Goal: Register for event/course

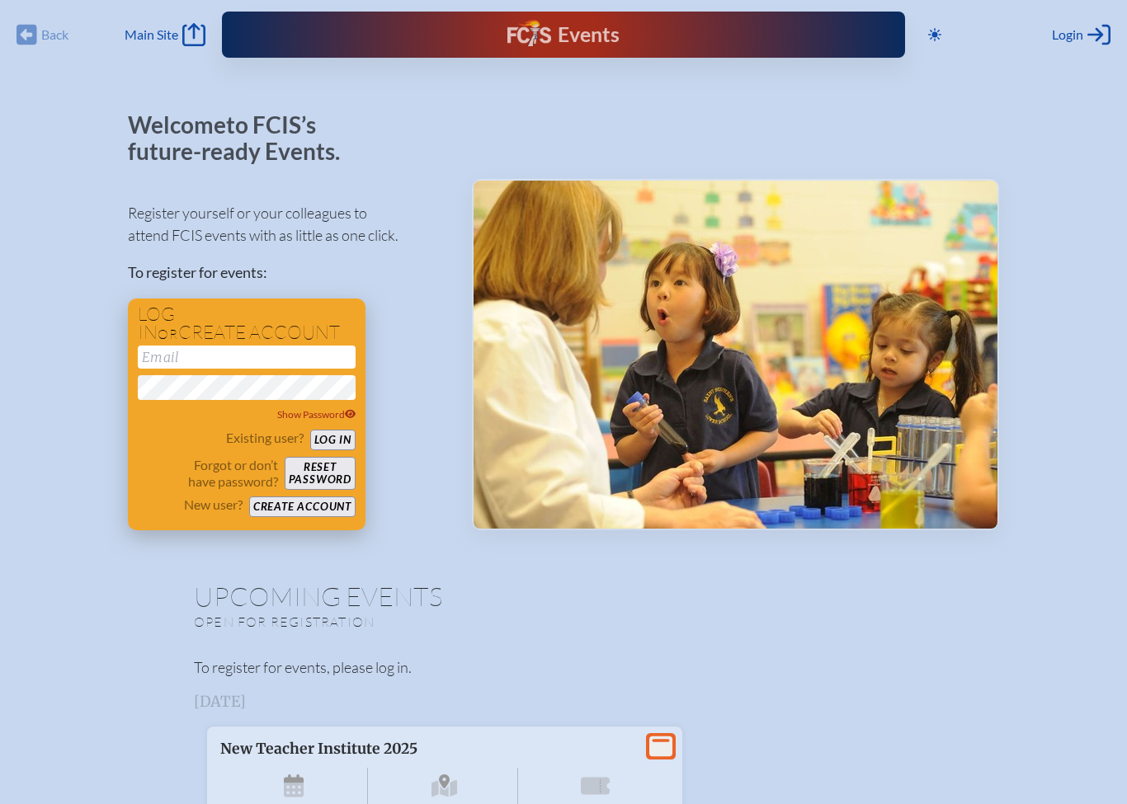
click at [290, 366] on input "email" at bounding box center [247, 357] width 218 height 23
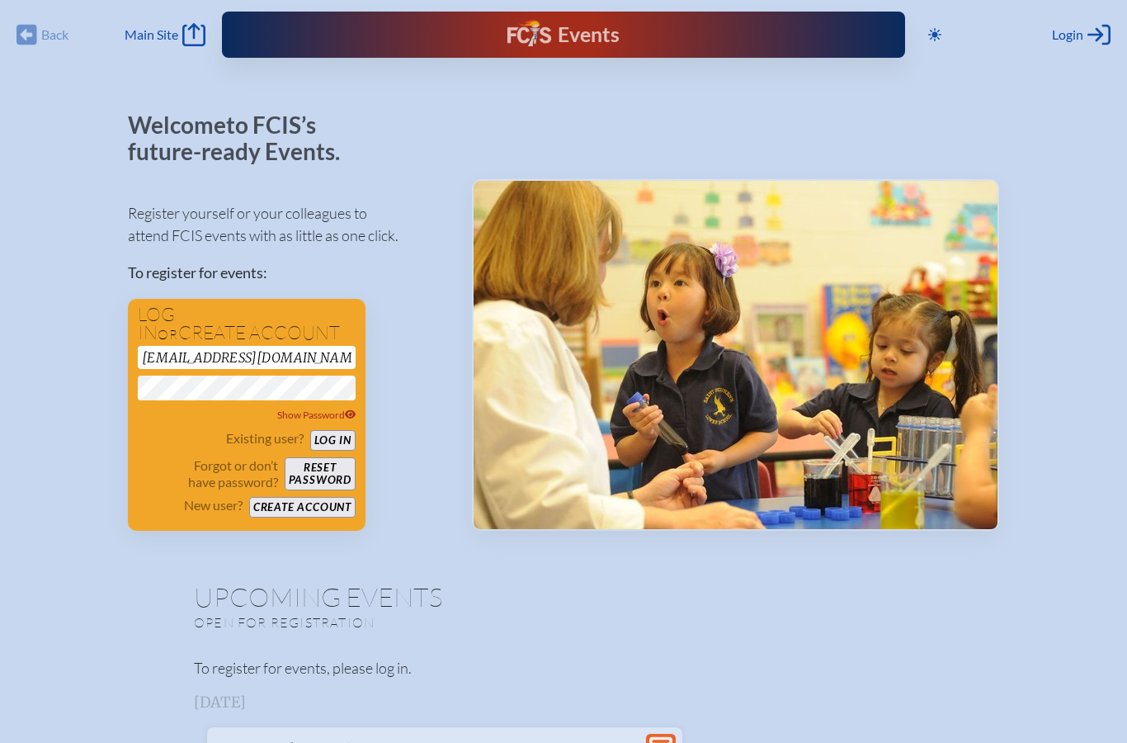
type input "[EMAIL_ADDRESS][DOMAIN_NAME]"
click at [295, 501] on button "Create account" at bounding box center [302, 507] width 106 height 21
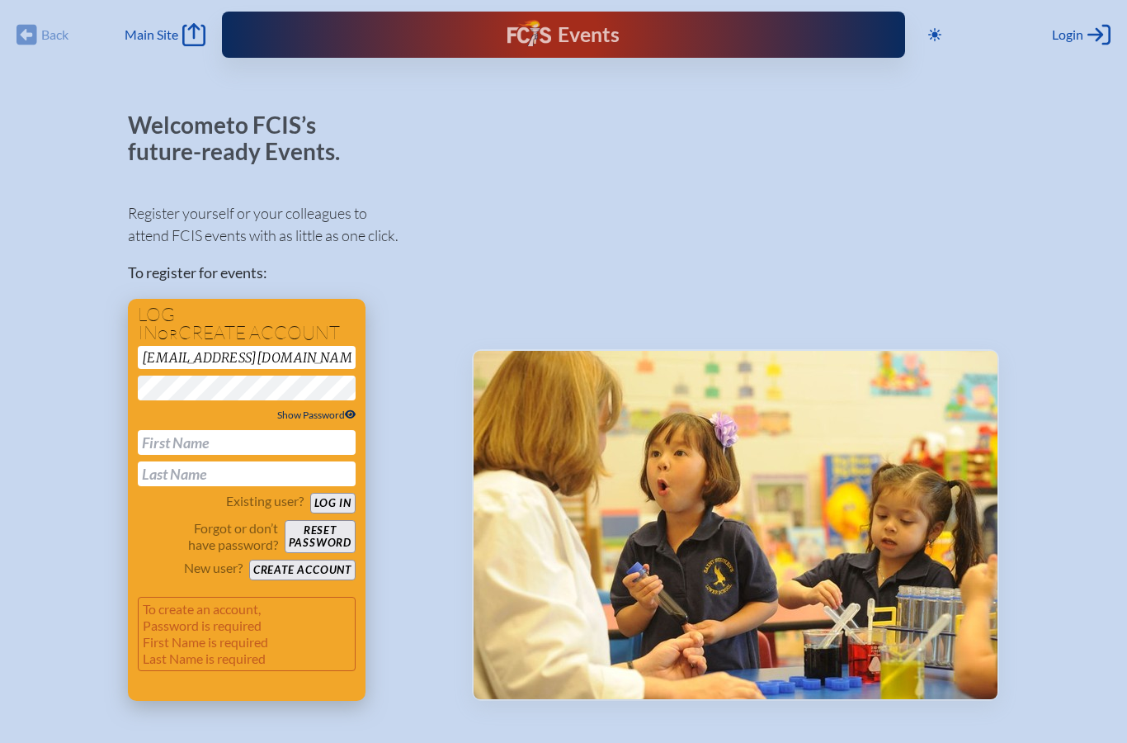
click at [346, 421] on div "Show Password" at bounding box center [247, 415] width 218 height 17
click at [346, 421] on div "Hide Password" at bounding box center [247, 415] width 218 height 17
click at [249, 441] on input "text" at bounding box center [247, 442] width 218 height 25
type input "Chris"
type input "[PERSON_NAME]"
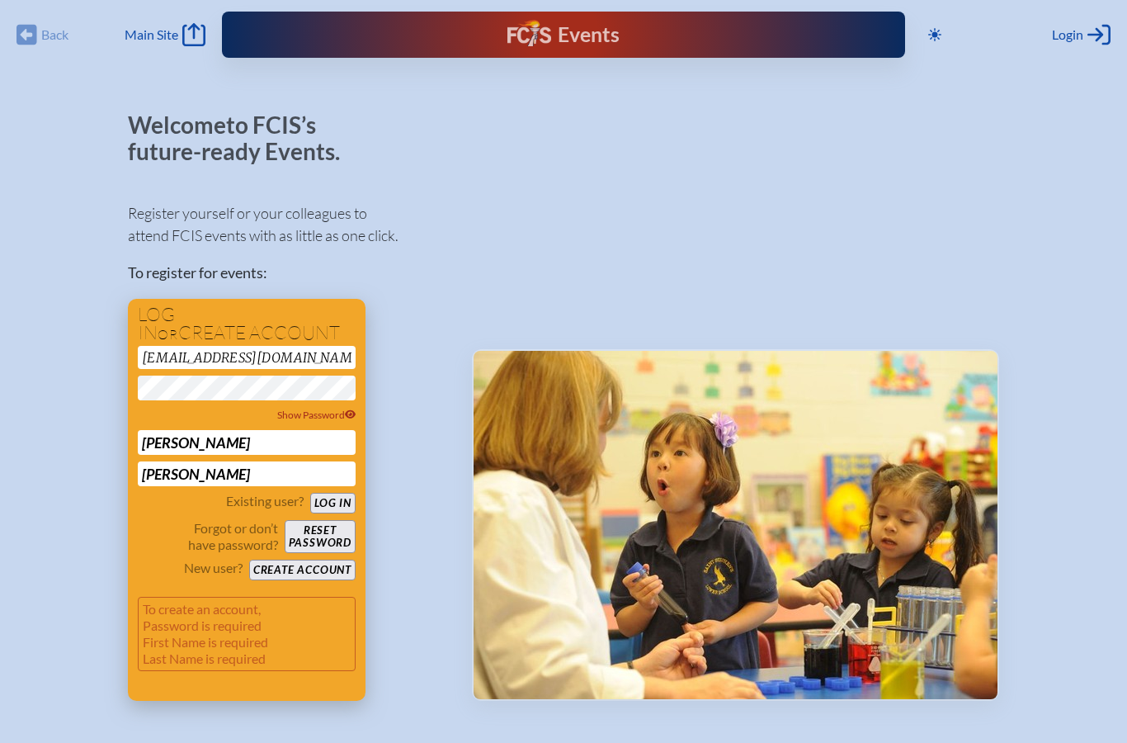
click at [214, 444] on input "Chris" at bounding box center [247, 442] width 218 height 25
type input "[PERSON_NAME]"
click at [281, 565] on button "Create account" at bounding box center [302, 569] width 106 height 21
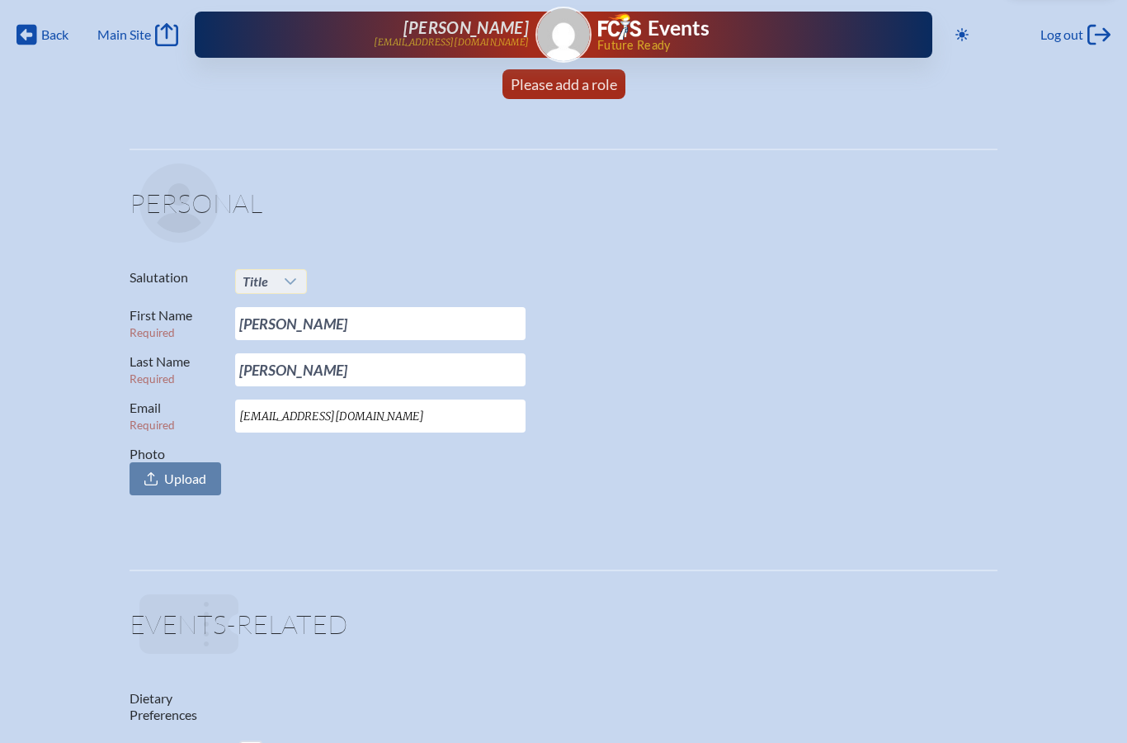
click at [280, 283] on div at bounding box center [290, 281] width 31 height 23
click at [264, 314] on li "Mr." at bounding box center [270, 311] width 71 height 23
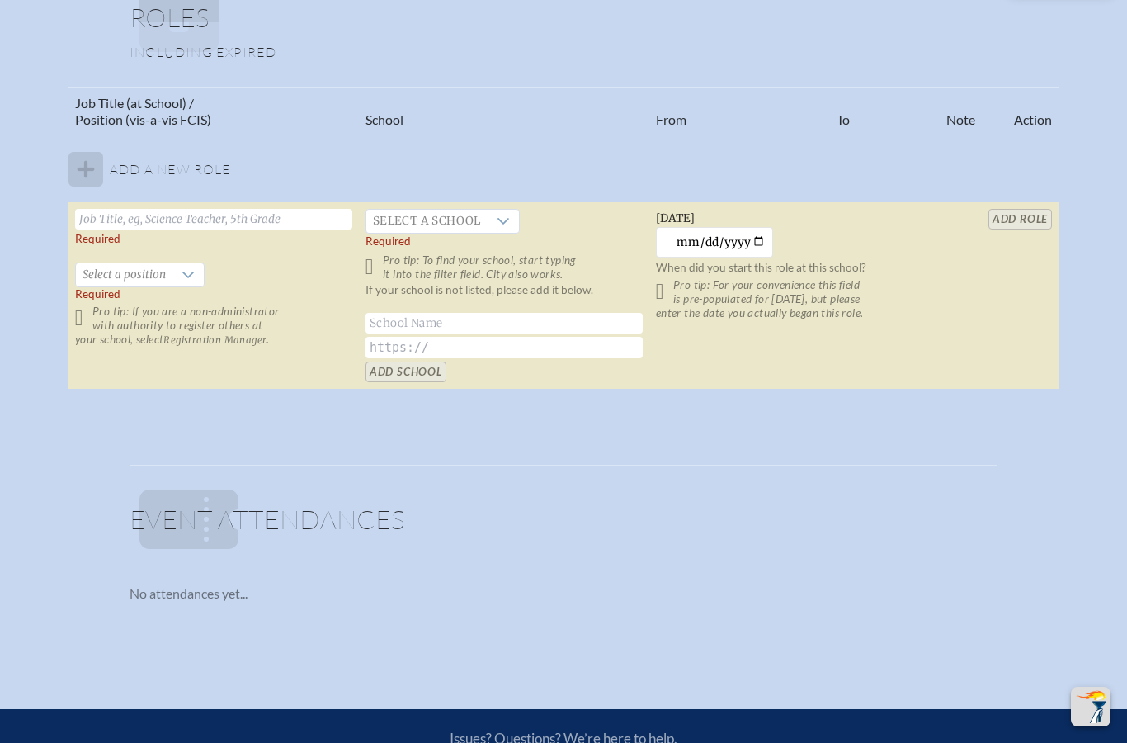
scroll to position [982, 0]
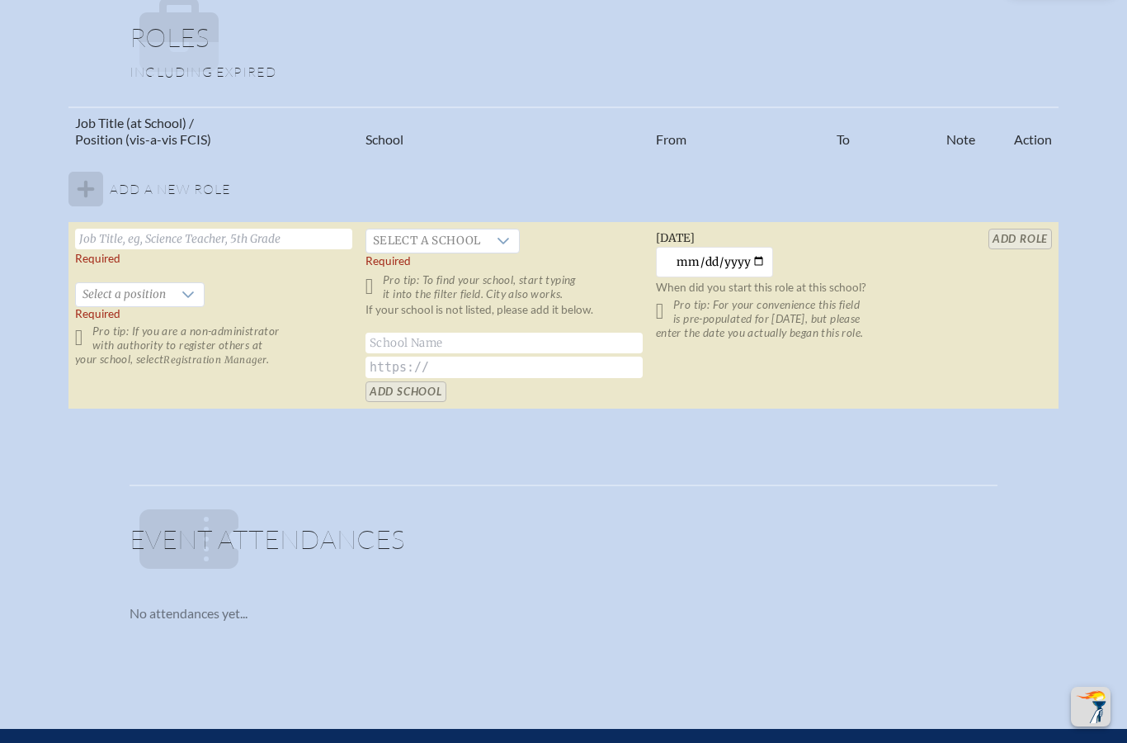
click at [101, 238] on input "text" at bounding box center [213, 239] width 277 height 21
type input "L"
type input "Lower School Music Teacher"
click at [194, 301] on icon at bounding box center [188, 294] width 13 height 13
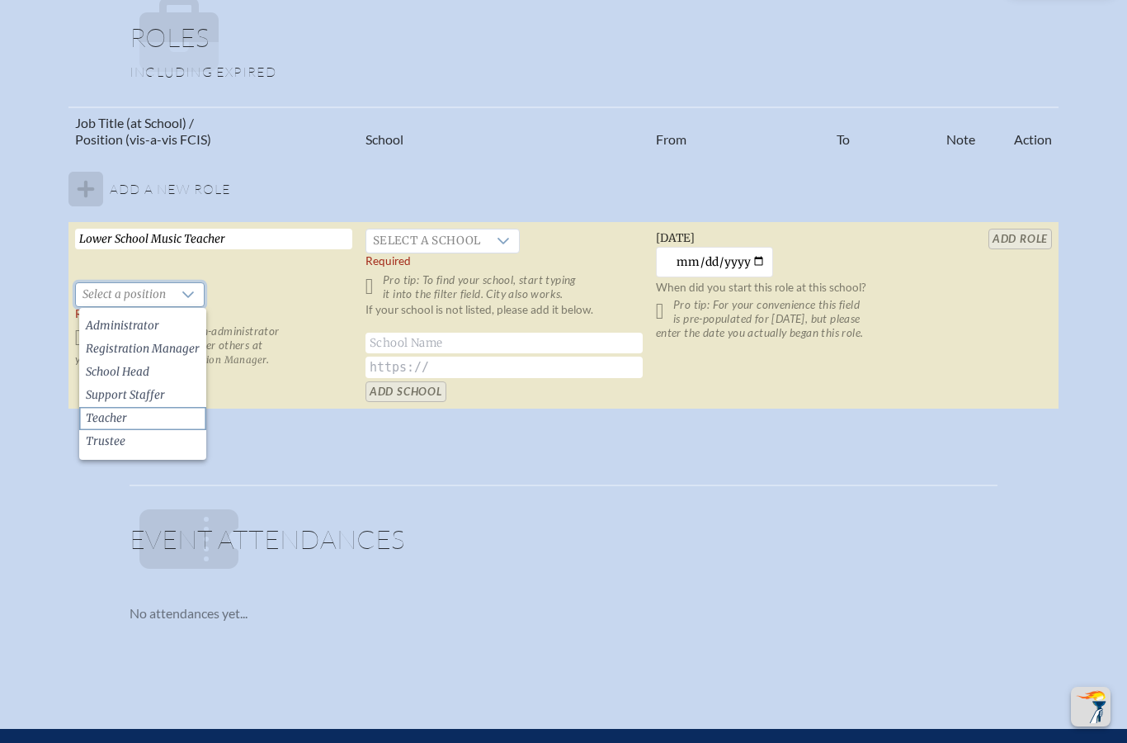
click at [144, 417] on li "Teacher" at bounding box center [142, 418] width 127 height 23
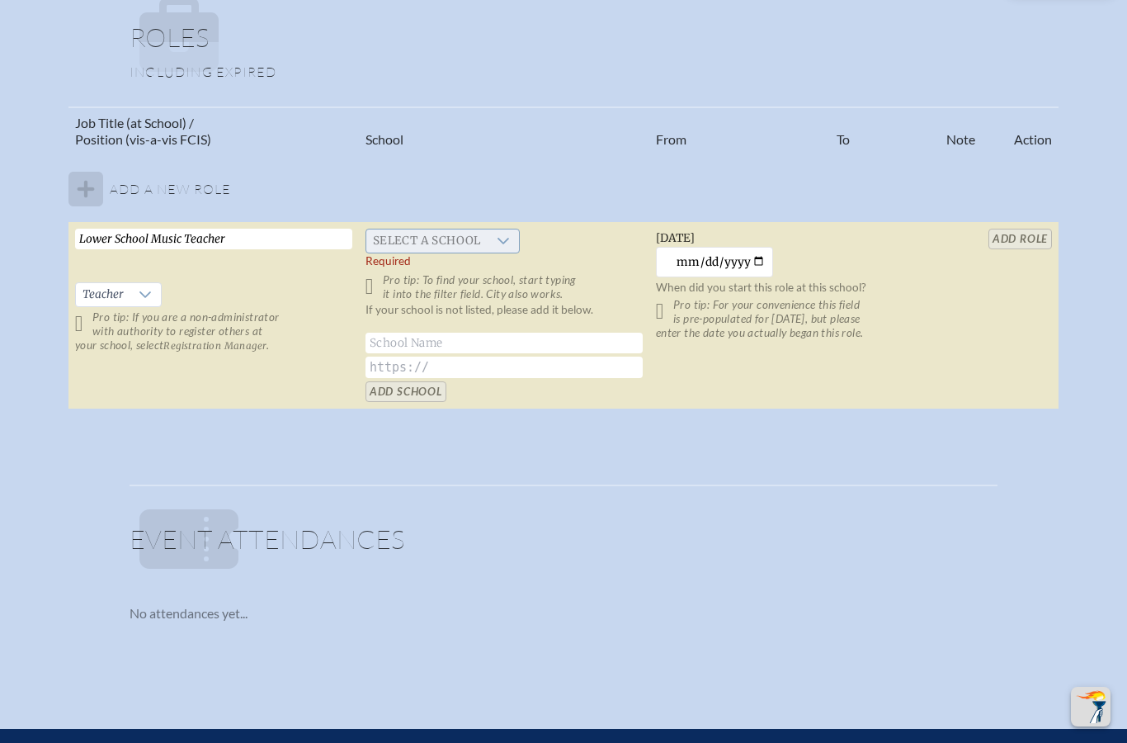
click at [508, 238] on icon at bounding box center [503, 240] width 13 height 13
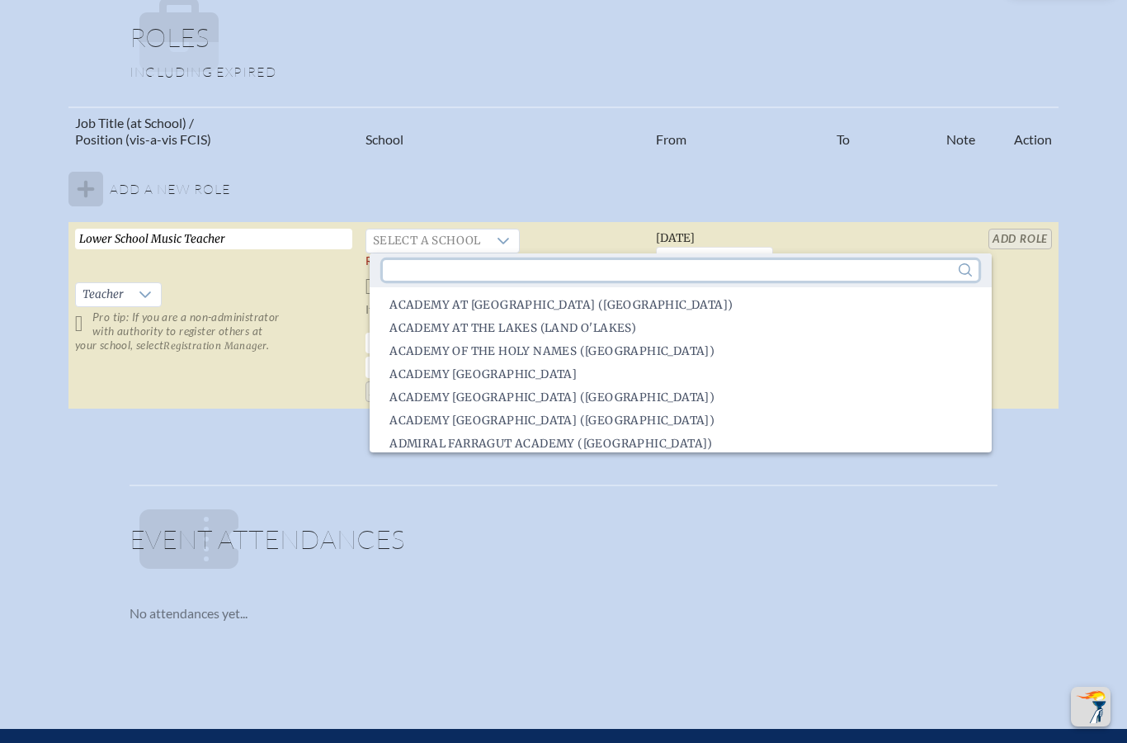
click at [504, 270] on input "text" at bounding box center [680, 270] width 595 height 21
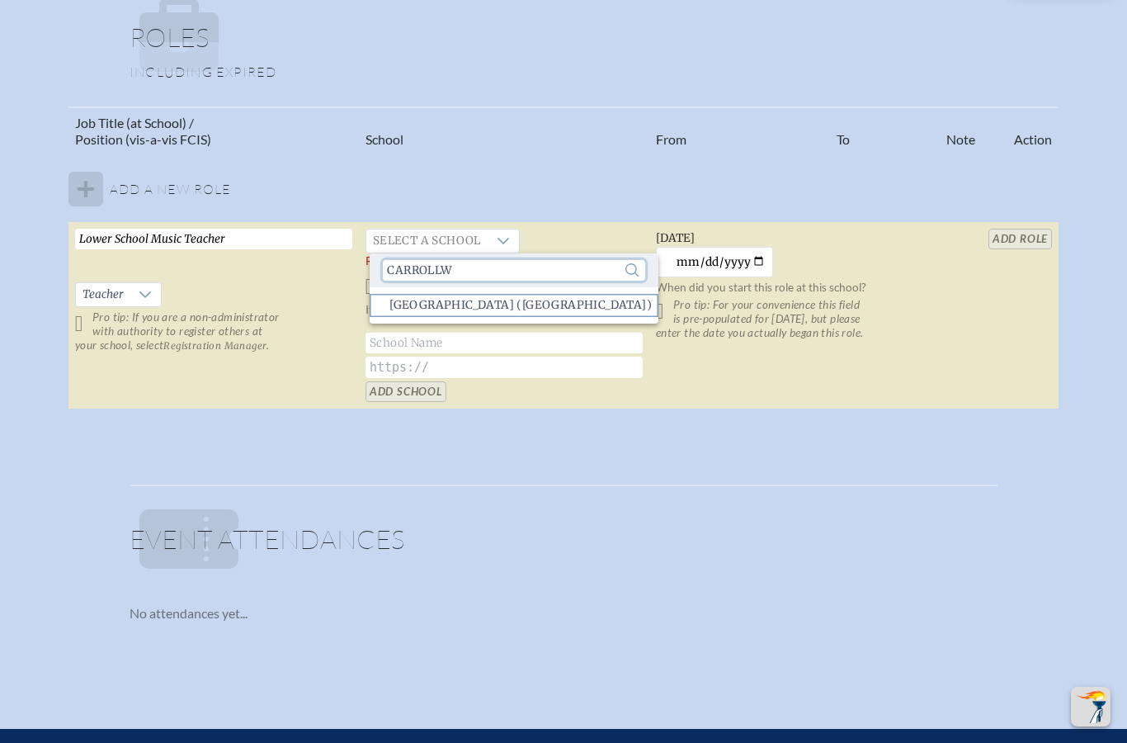
type input "Carrollw"
click at [526, 308] on span "[GEOGRAPHIC_DATA] ([GEOGRAPHIC_DATA])" at bounding box center [520, 305] width 262 height 17
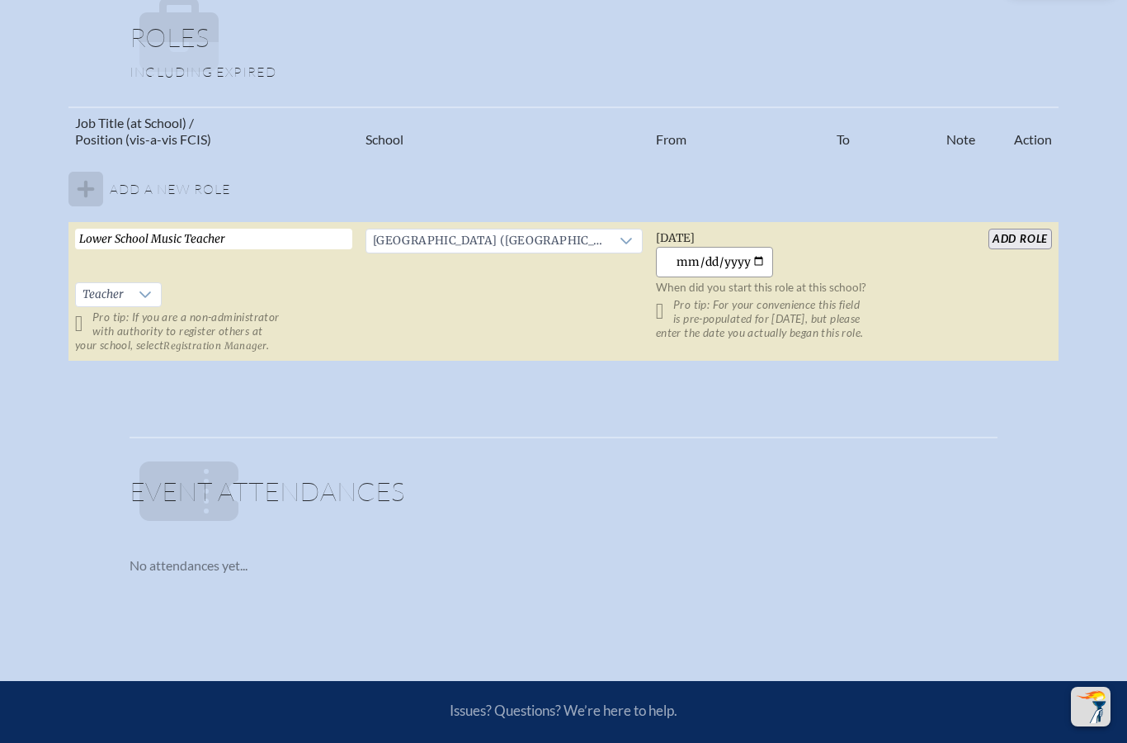
click at [694, 257] on input "[DATE]" at bounding box center [715, 262] width 118 height 31
type input "[DATE]"
click at [1010, 238] on input "add Role" at bounding box center [1020, 239] width 64 height 21
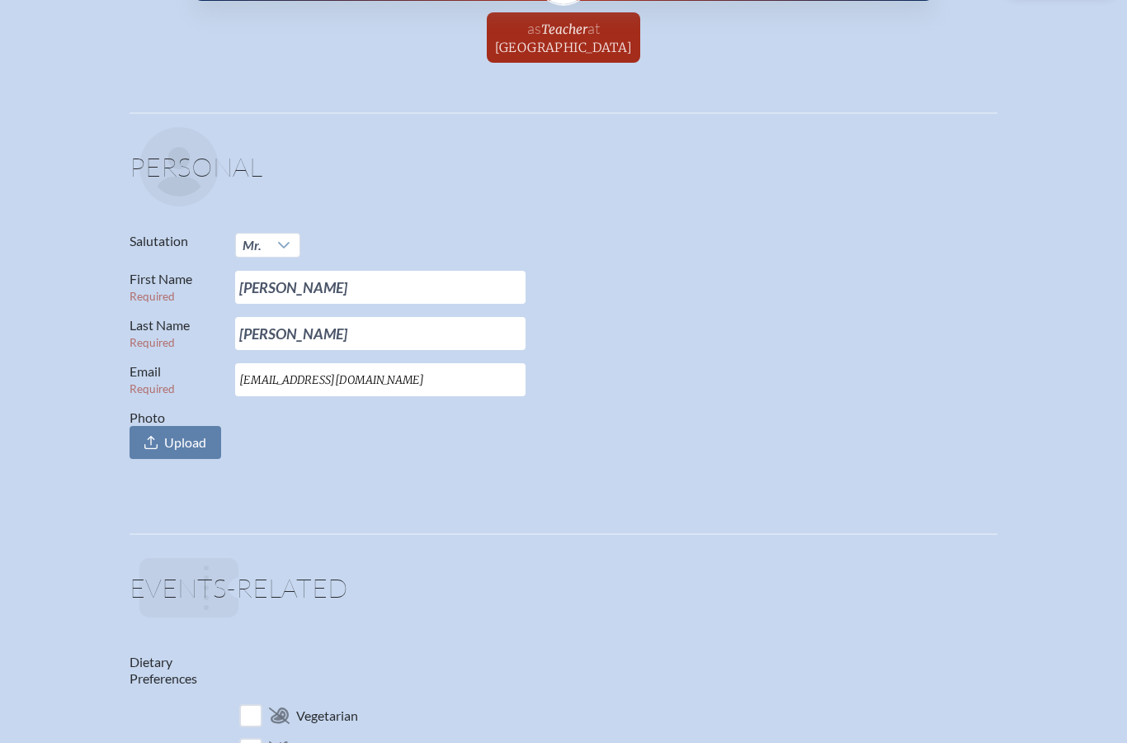
scroll to position [0, 0]
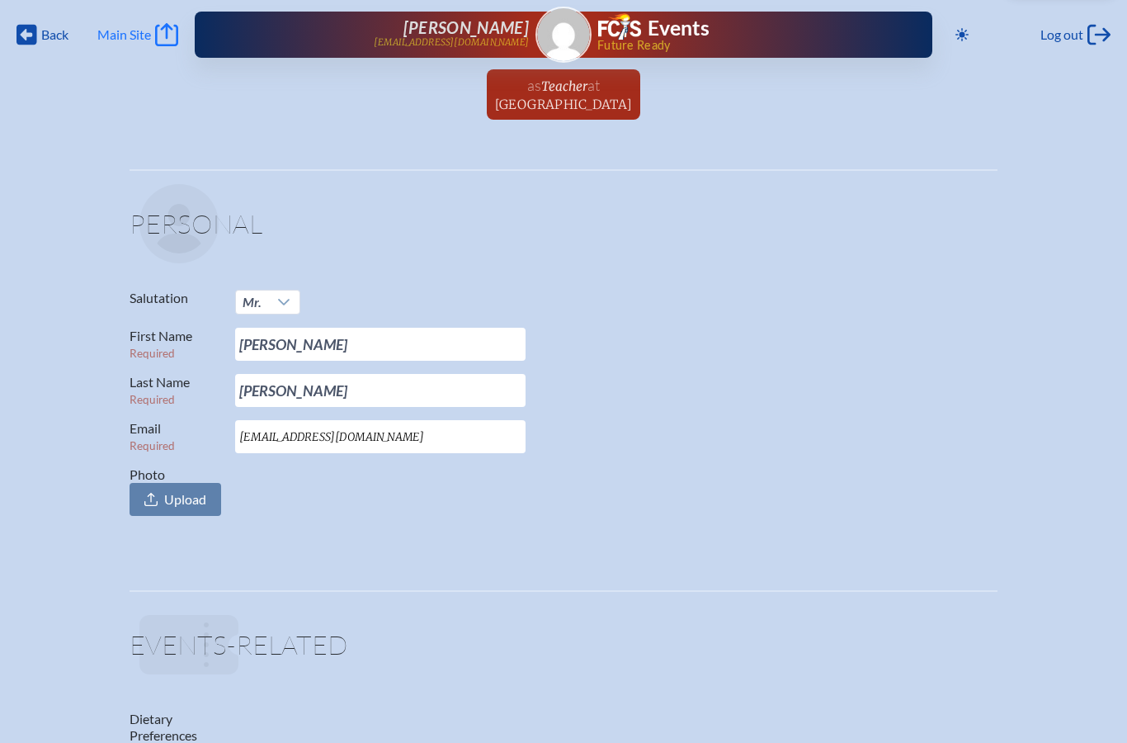
click at [177, 24] on icon "Main Site" at bounding box center [166, 34] width 23 height 23
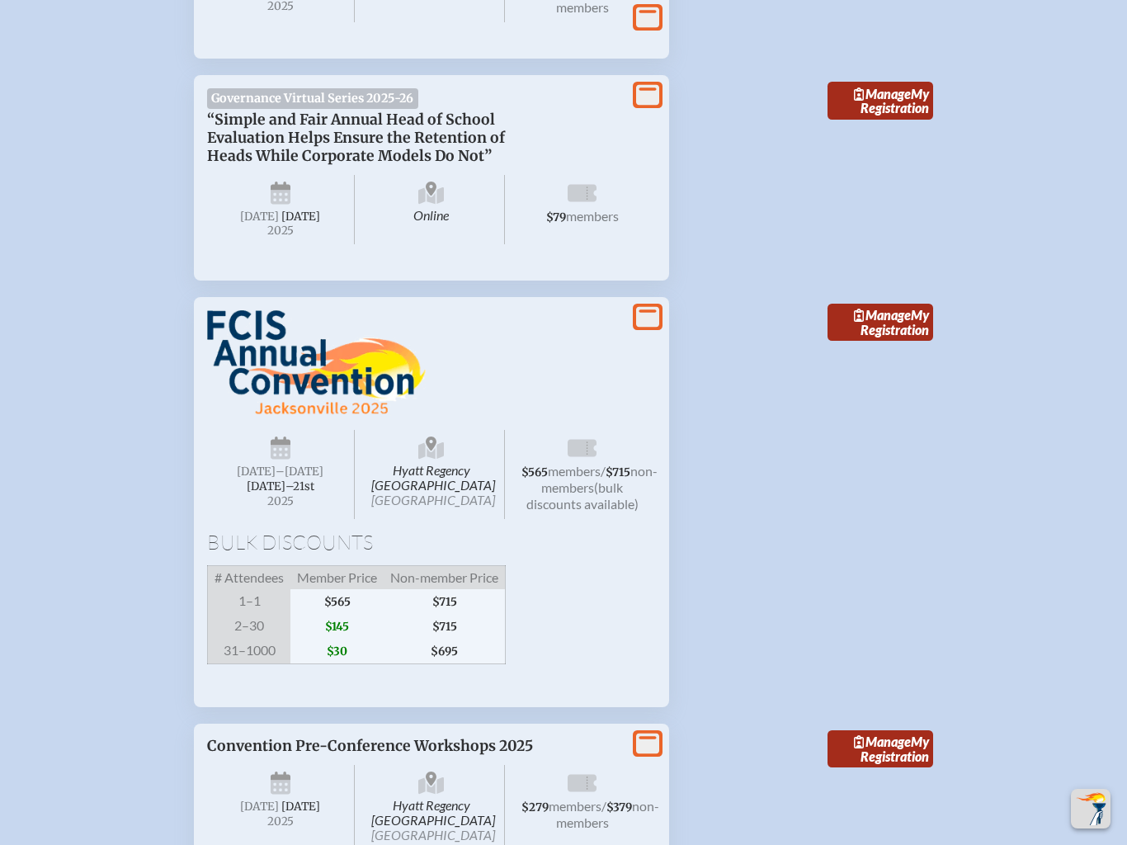
scroll to position [2791, 0]
click at [901, 342] on link "Manage My Registration" at bounding box center [881, 323] width 106 height 38
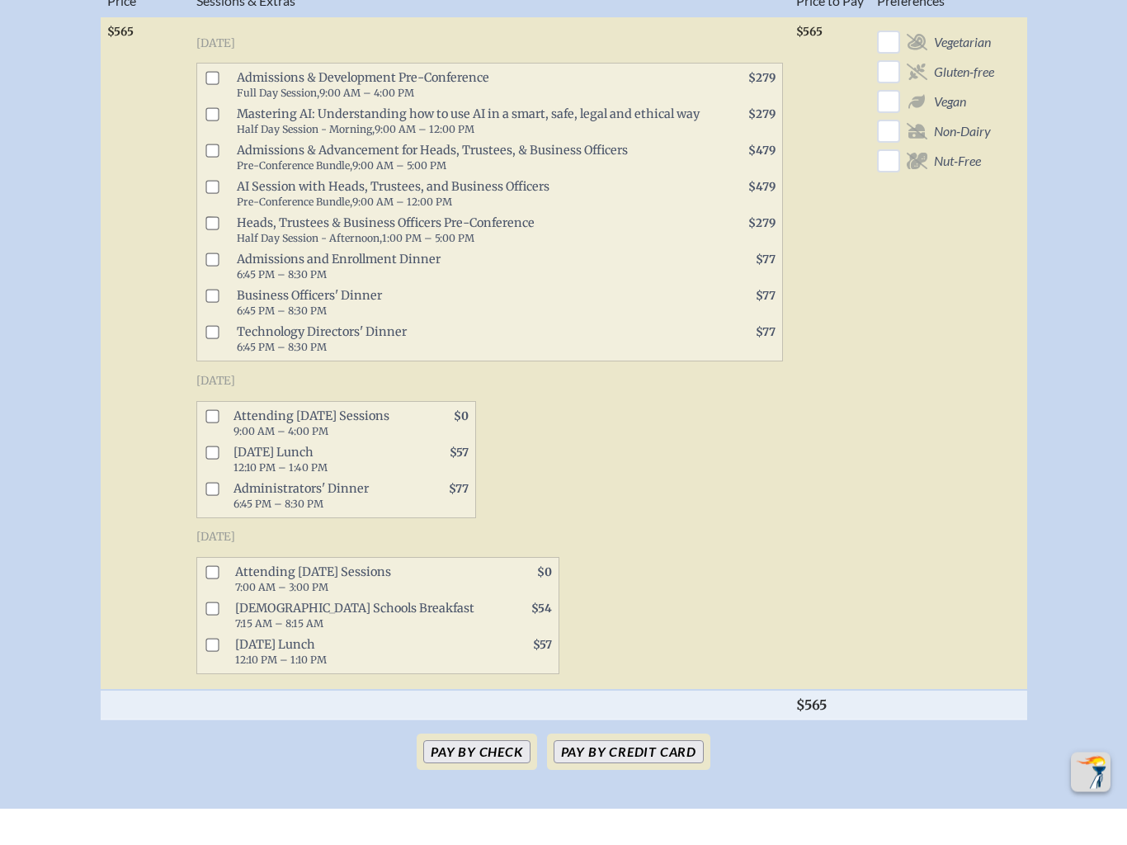
scroll to position [808, 0]
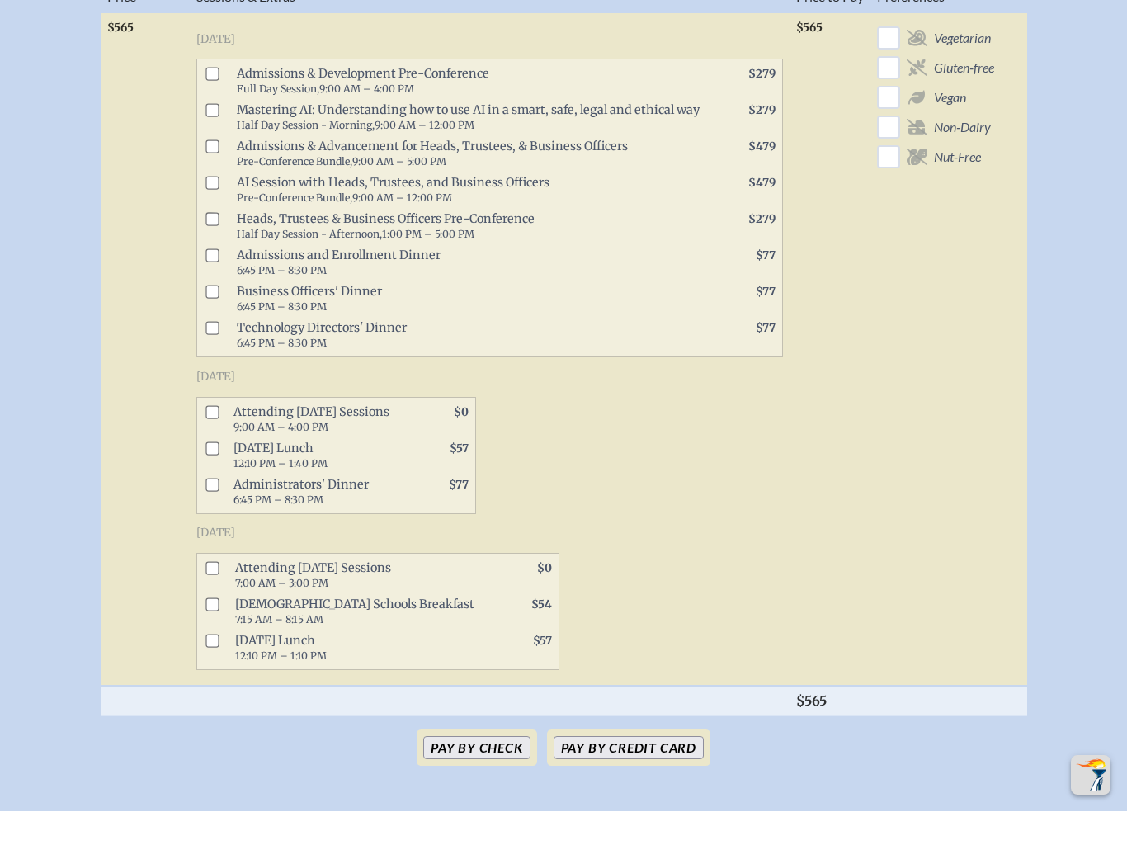
click at [219, 595] on input "checkbox" at bounding box center [211, 601] width 13 height 13
checkbox input "true"
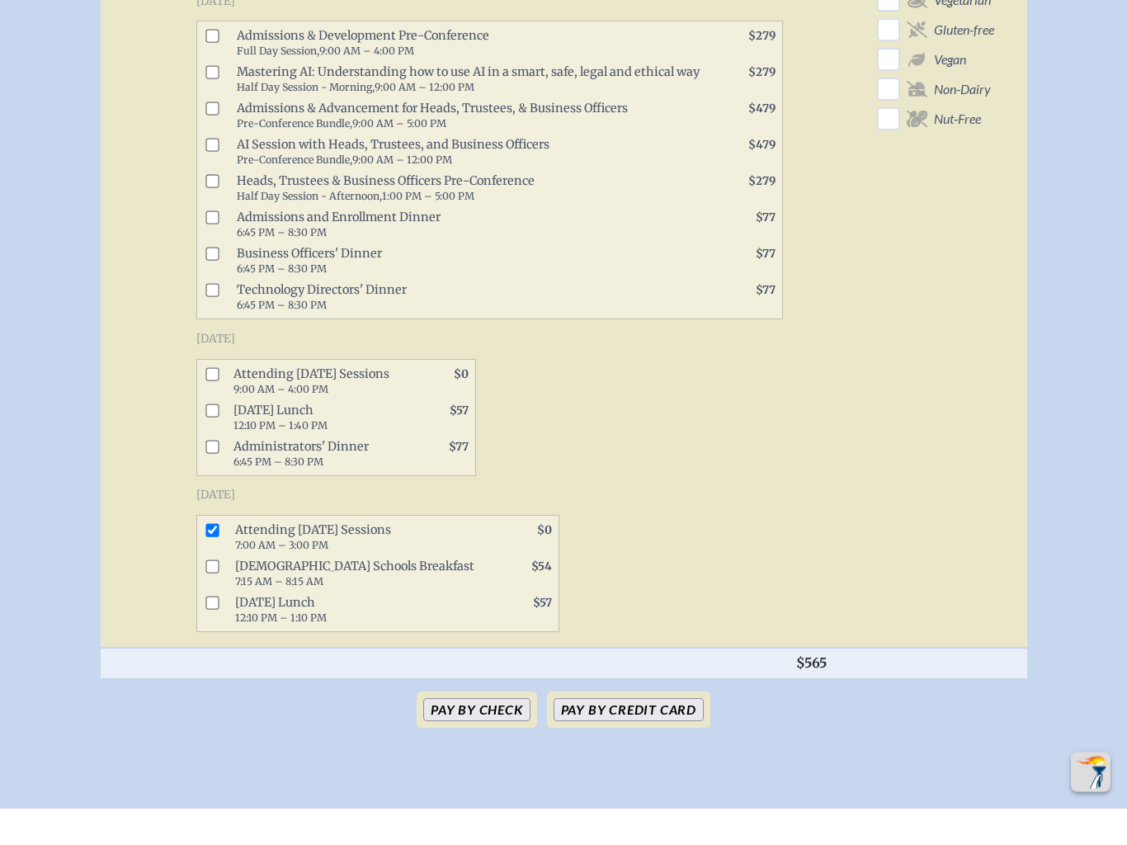
scroll to position [843, 0]
click at [805, 728] on div "Pay by Check Pay by Credit Card" at bounding box center [563, 746] width 871 height 36
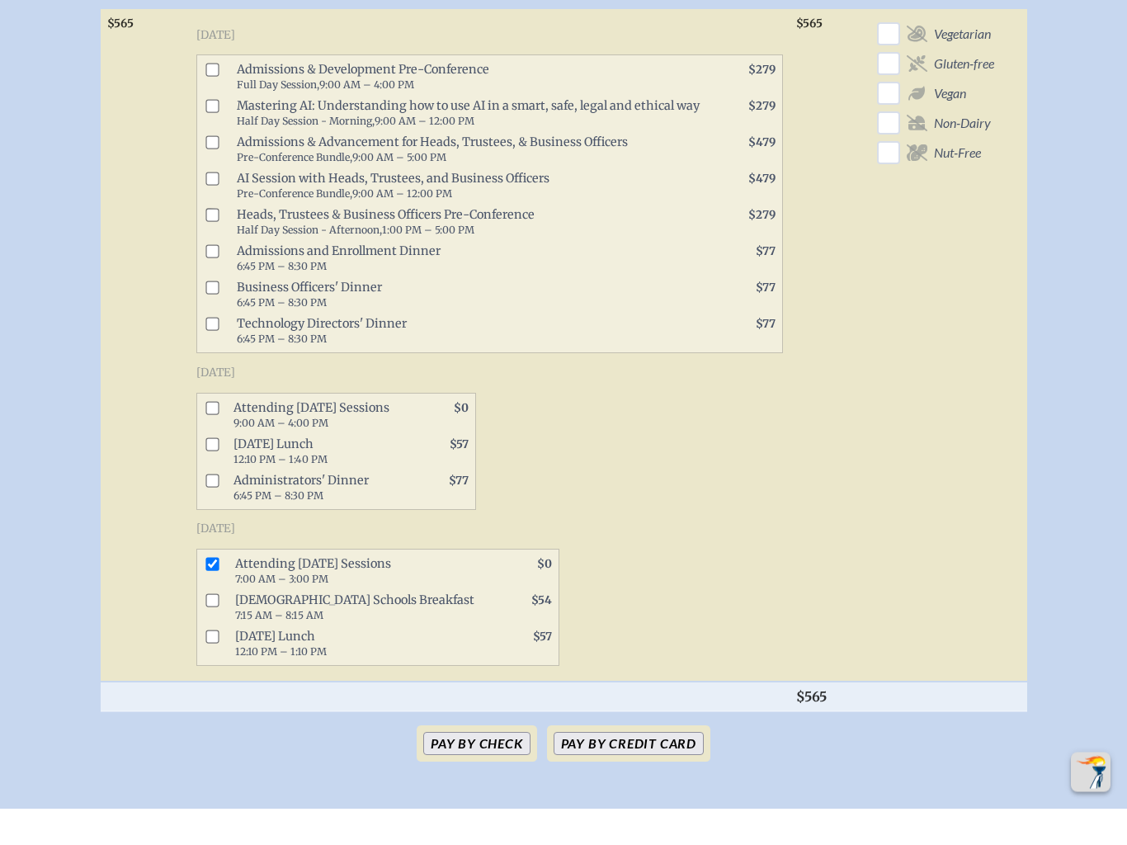
scroll to position [814, 0]
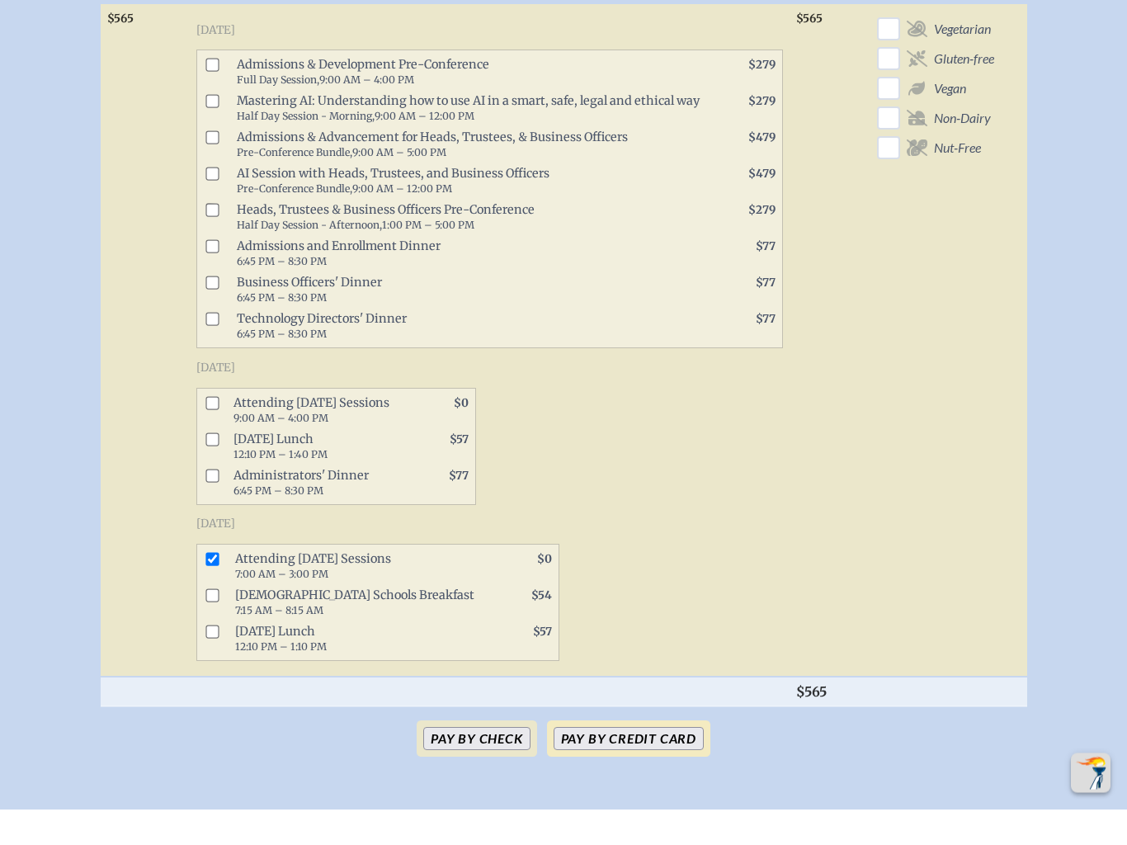
click at [667, 763] on button "Pay by Credit Card" at bounding box center [629, 774] width 150 height 23
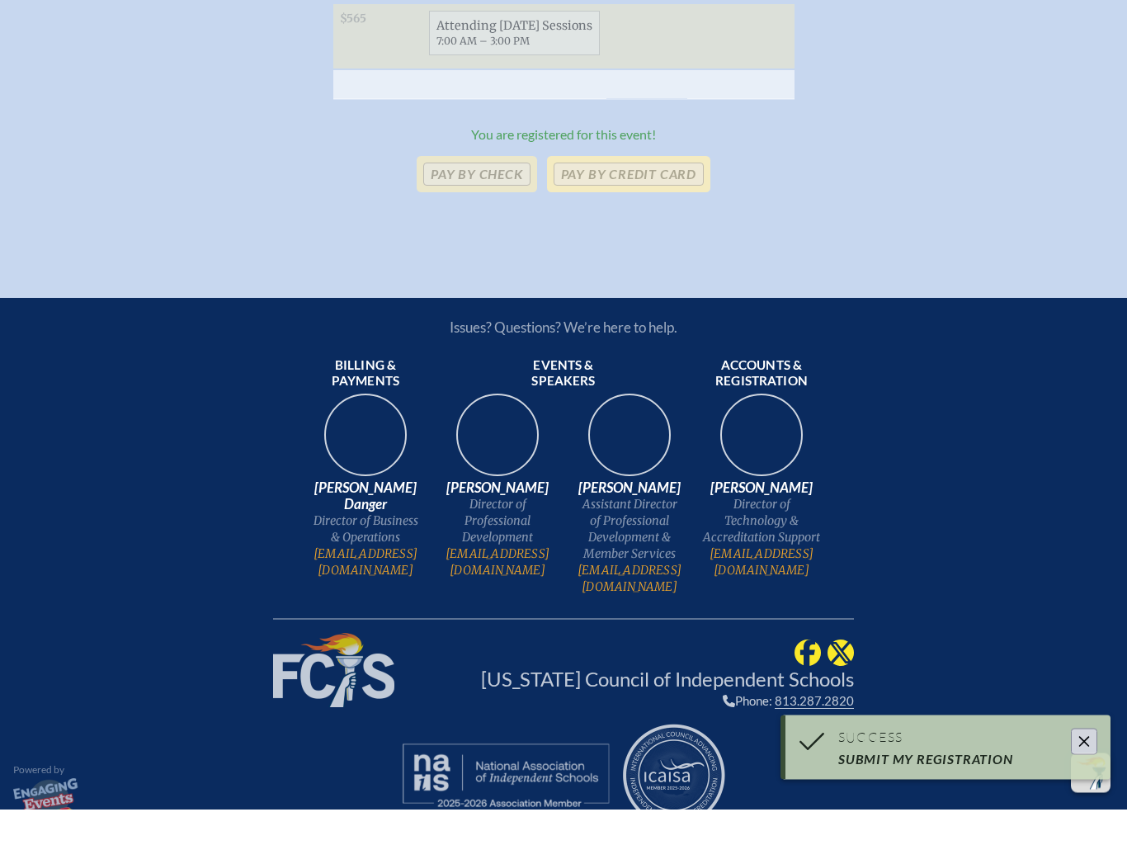
scroll to position [813, 0]
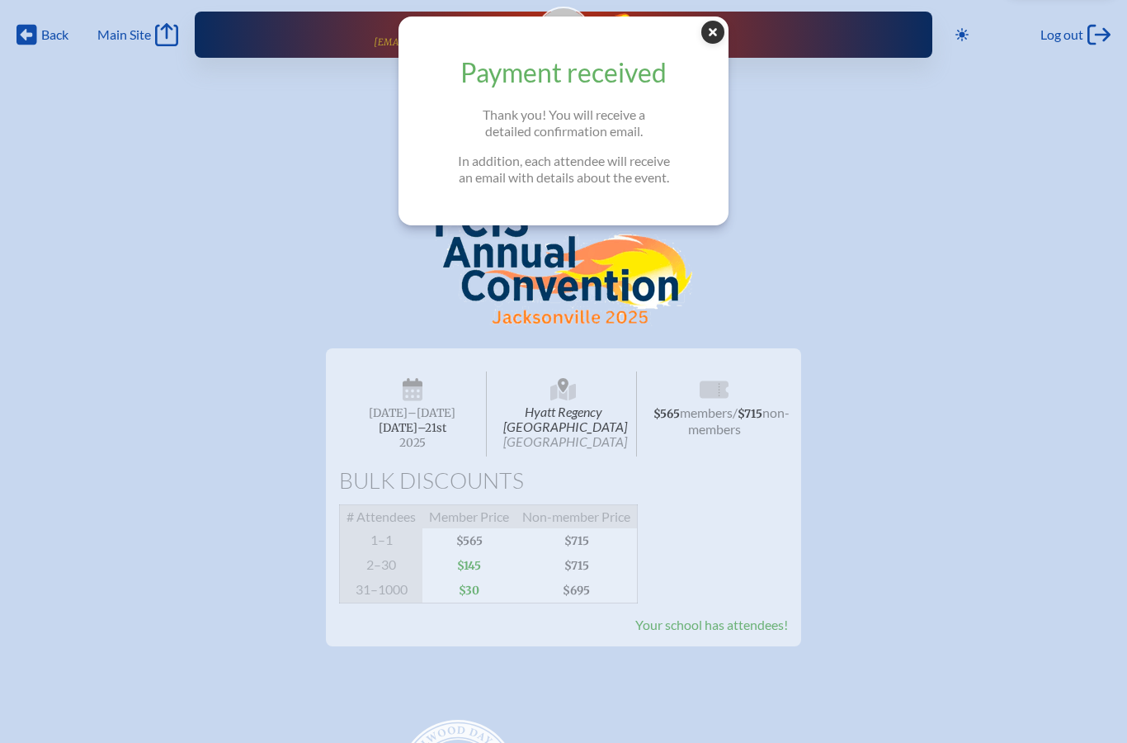
click at [710, 39] on icon at bounding box center [712, 32] width 23 height 23
